Goal: Browse casually

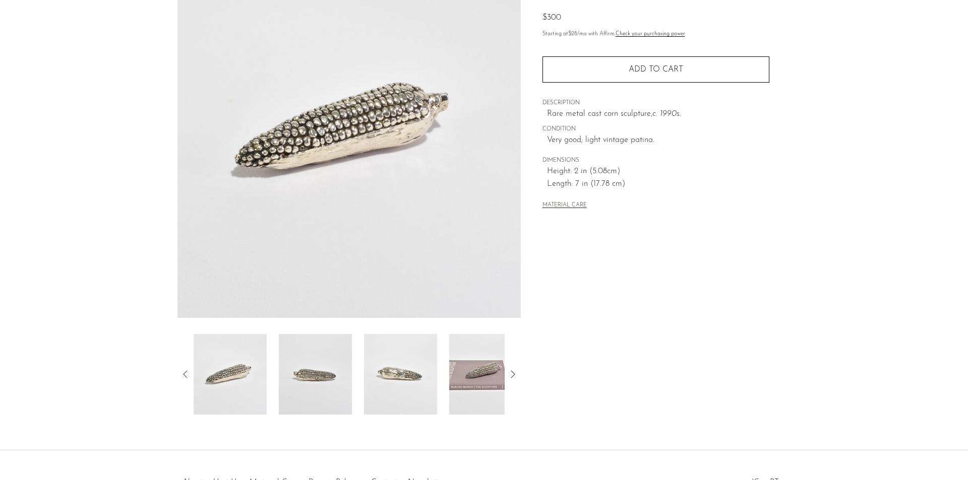
scroll to position [176, 0]
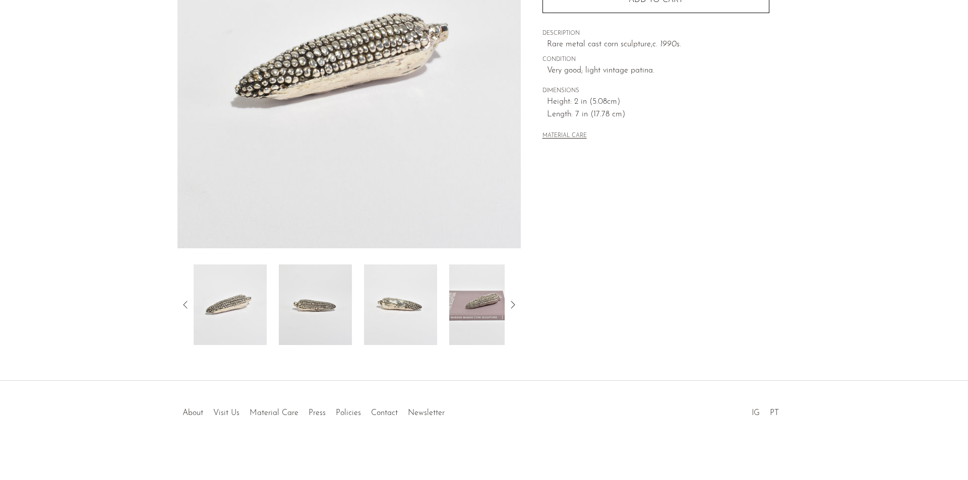
click at [407, 308] on img at bounding box center [400, 305] width 73 height 81
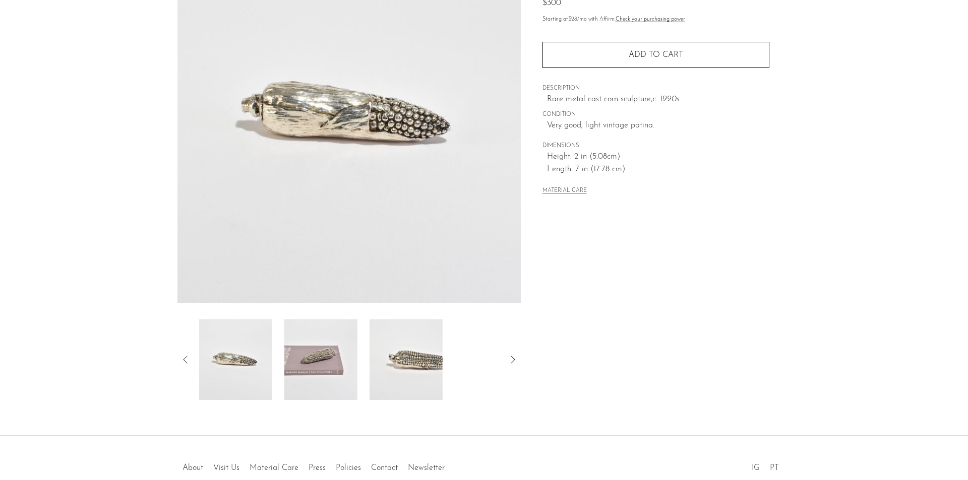
scroll to position [0, 0]
